Goal: Transaction & Acquisition: Book appointment/travel/reservation

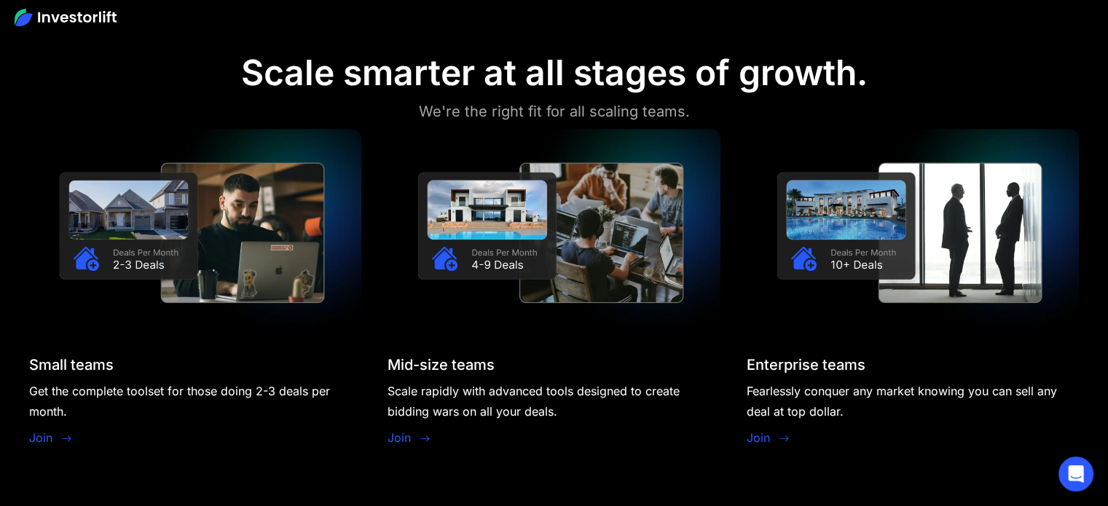
scroll to position [1182, 0]
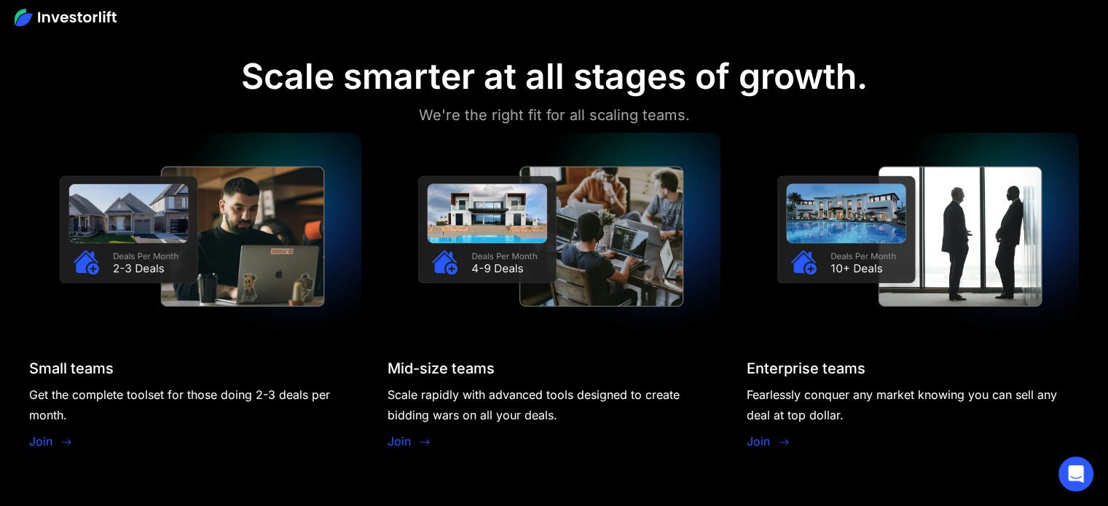
click at [63, 435] on div at bounding box center [67, 443] width 12 height 20
click at [50, 445] on link "Join" at bounding box center [40, 441] width 23 height 17
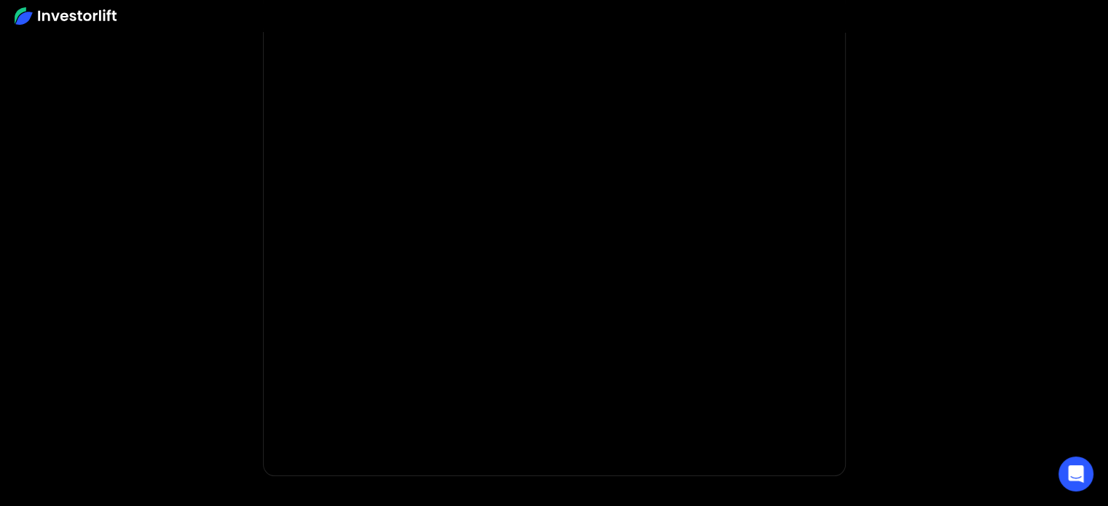
scroll to position [194, 0]
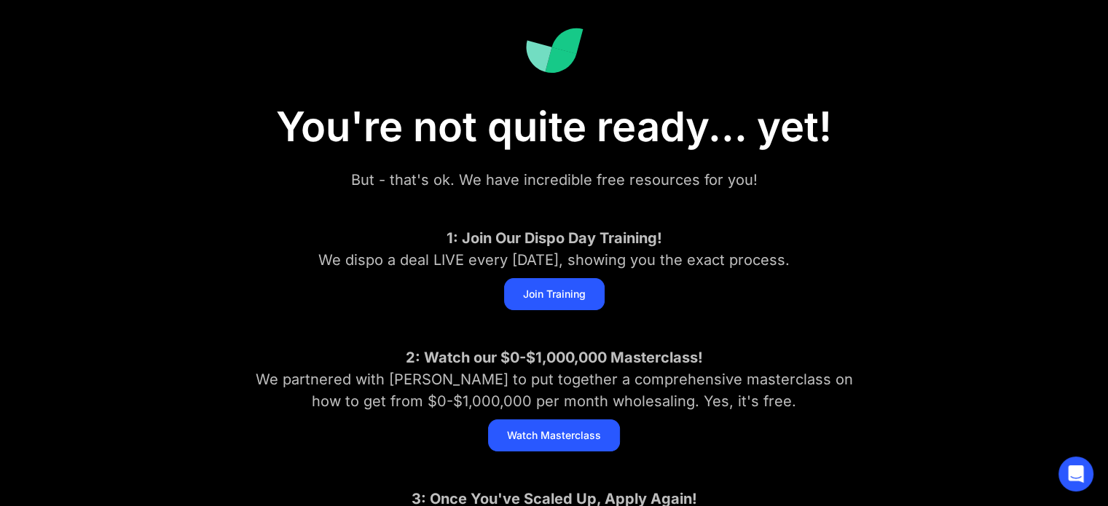
scroll to position [99, 0]
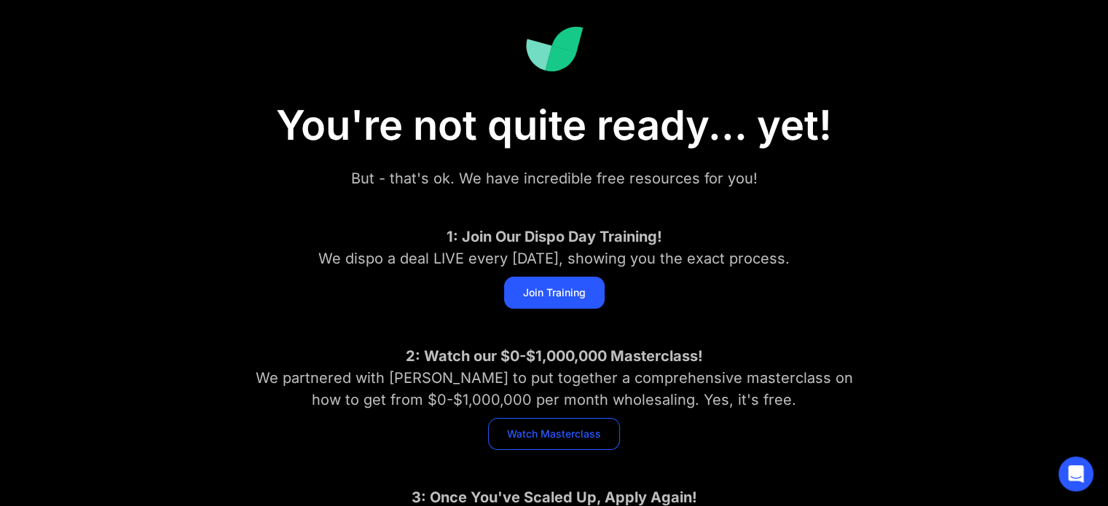
click at [562, 433] on link "Watch Masterclass" at bounding box center [554, 434] width 132 height 32
